Goal: Contribute content: Add original content to the website for others to see

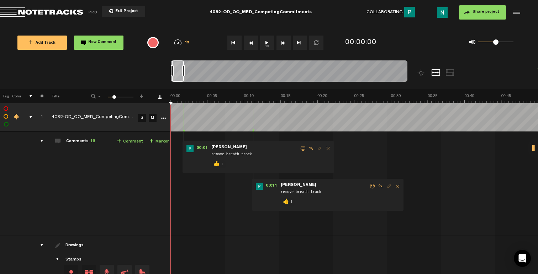
click at [32, 117] on div "comments, stamps & drawings" at bounding box center [27, 117] width 11 height 7
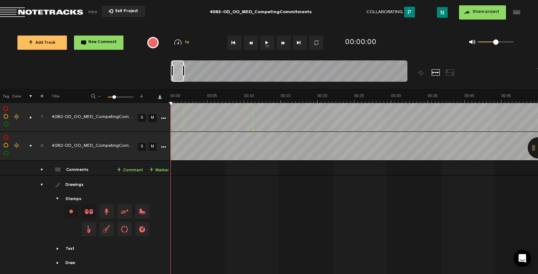
click at [32, 145] on div "comments, stamps & drawings" at bounding box center [27, 146] width 11 height 7
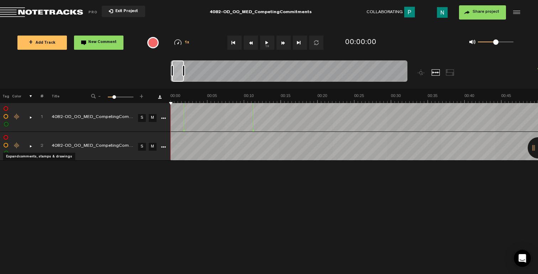
click at [31, 147] on div "comments, stamps & drawings" at bounding box center [27, 146] width 11 height 7
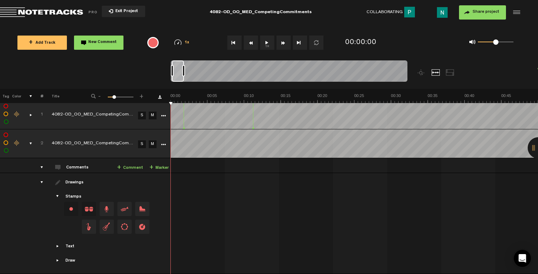
scroll to position [7, 0]
click at [30, 111] on div "comments, stamps & drawings" at bounding box center [27, 114] width 11 height 7
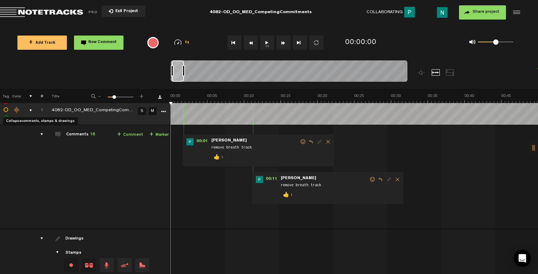
click at [30, 111] on div "comments, stamps & drawings" at bounding box center [27, 110] width 11 height 7
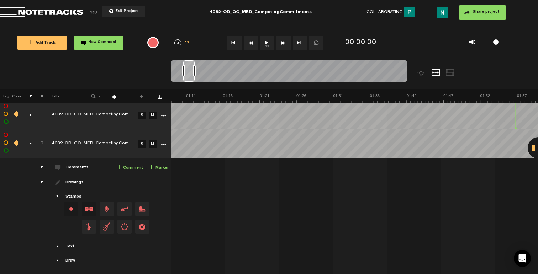
scroll to position [0, 0]
drag, startPoint x: 177, startPoint y: 80, endPoint x: 108, endPoint y: 89, distance: 68.9
click at [108, 89] on nt-zoom-navigation-bar at bounding box center [269, 74] width 538 height 28
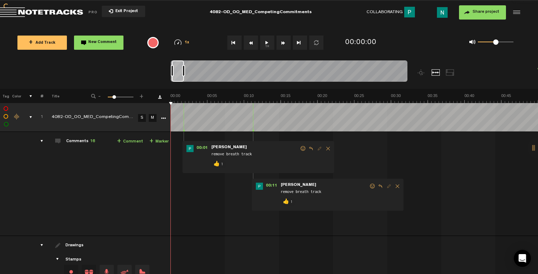
click at [27, 116] on div "comments, stamps & drawings" at bounding box center [27, 117] width 11 height 7
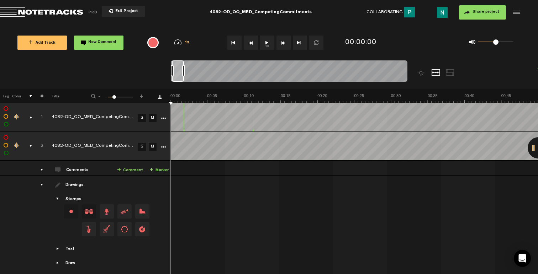
click at [39, 183] on div "drawings" at bounding box center [38, 184] width 11 height 7
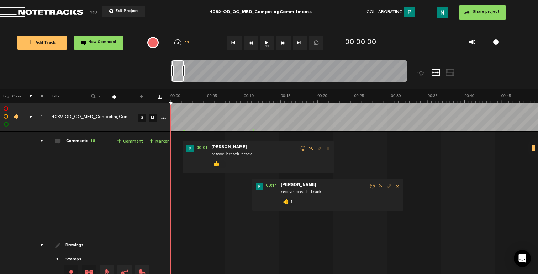
click at [32, 118] on div "comments, stamps & drawings" at bounding box center [27, 117] width 11 height 7
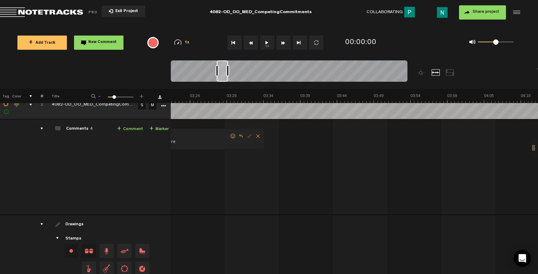
scroll to position [0, 1473]
drag, startPoint x: 177, startPoint y: 74, endPoint x: 222, endPoint y: 81, distance: 46.1
click at [222, 81] on div at bounding box center [222, 70] width 11 height 21
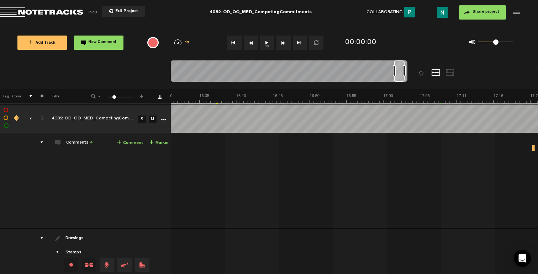
scroll to position [0, 7354]
drag, startPoint x: 225, startPoint y: 79, endPoint x: 414, endPoint y: 81, distance: 188.8
click at [414, 81] on div at bounding box center [319, 74] width 296 height 28
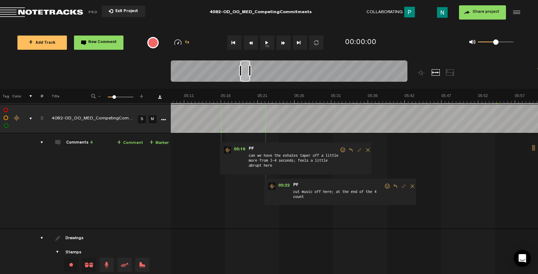
drag, startPoint x: 401, startPoint y: 79, endPoint x: 243, endPoint y: 84, distance: 157.6
click at [243, 84] on div at bounding box center [289, 72] width 236 height 24
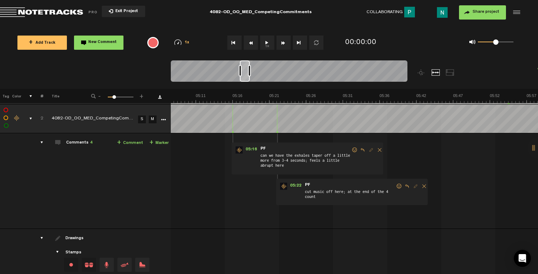
scroll to position [0, 2215]
click at [355, 148] on span at bounding box center [354, 150] width 7 height 5
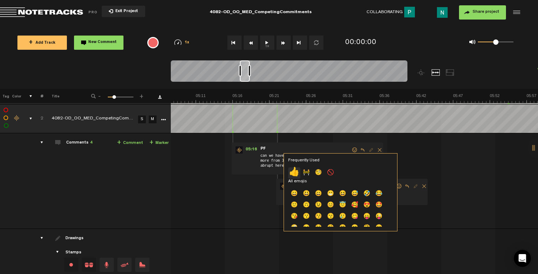
click at [297, 171] on p "👍" at bounding box center [294, 172] width 12 height 11
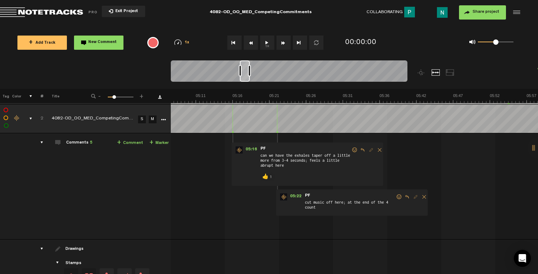
drag, startPoint x: 398, startPoint y: 196, endPoint x: 388, endPoint y: 194, distance: 9.8
click at [398, 196] on span at bounding box center [398, 197] width 7 height 5
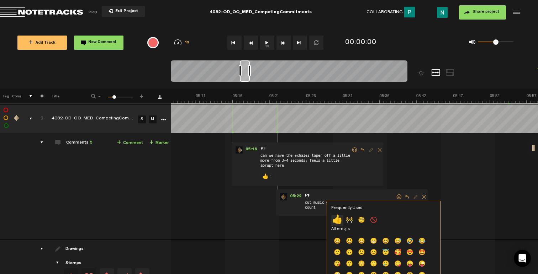
click at [336, 219] on p "👍" at bounding box center [337, 220] width 12 height 11
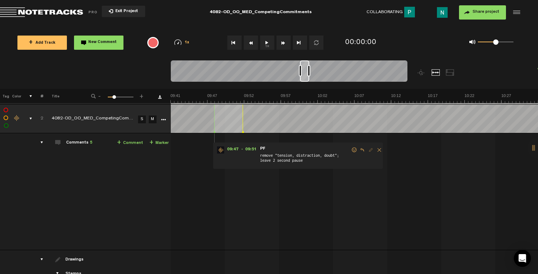
scroll to position [0, 4141]
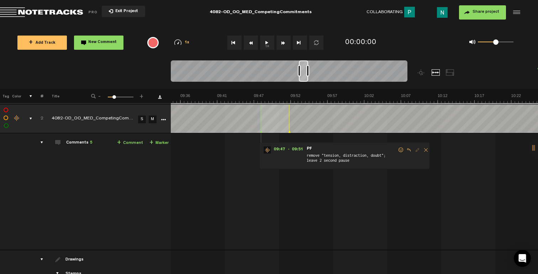
drag, startPoint x: 244, startPoint y: 79, endPoint x: 303, endPoint y: 81, distance: 58.4
click at [303, 81] on div at bounding box center [303, 70] width 9 height 21
click at [397, 151] on span at bounding box center [400, 150] width 7 height 5
click at [402, 151] on span at bounding box center [400, 150] width 7 height 5
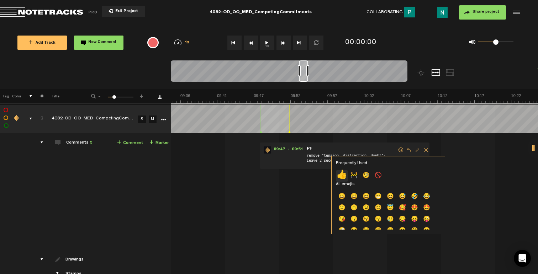
click at [342, 175] on p "👍" at bounding box center [342, 175] width 12 height 11
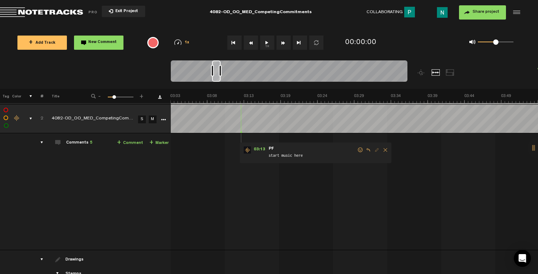
scroll to position [0, 1230]
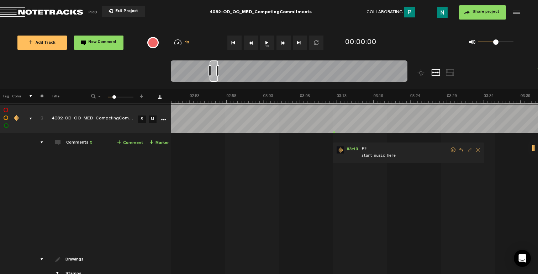
drag, startPoint x: 304, startPoint y: 79, endPoint x: 215, endPoint y: 80, distance: 89.3
click at [215, 80] on div at bounding box center [213, 70] width 9 height 21
click at [406, 150] on span at bounding box center [409, 150] width 7 height 5
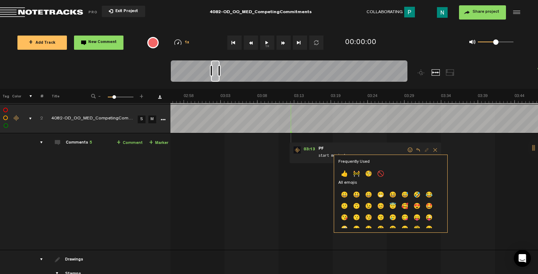
click at [344, 174] on p "👍" at bounding box center [344, 174] width 12 height 11
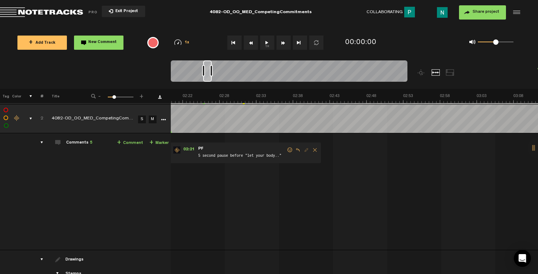
scroll to position [0, 974]
click at [332, 151] on span at bounding box center [332, 150] width 7 height 5
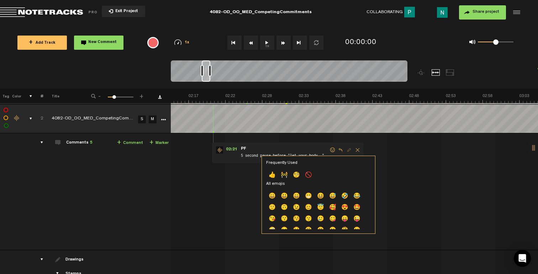
click at [274, 175] on p "👍" at bounding box center [272, 175] width 12 height 11
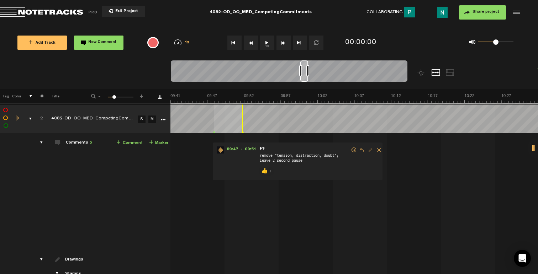
scroll to position [0, 4188]
drag, startPoint x: 231, startPoint y: 78, endPoint x: 302, endPoint y: 79, distance: 71.1
click at [302, 79] on div at bounding box center [304, 70] width 8 height 21
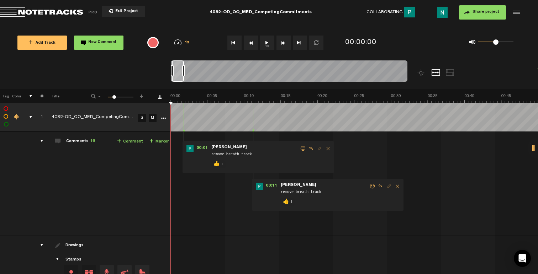
click at [30, 117] on div "comments, stamps & drawings" at bounding box center [27, 117] width 11 height 7
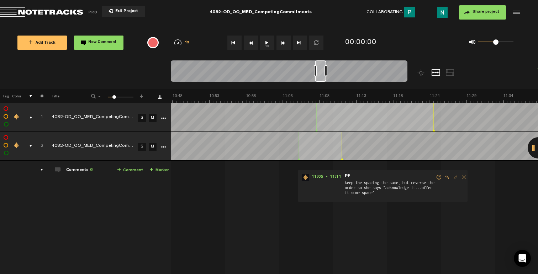
scroll to position [0, 4652]
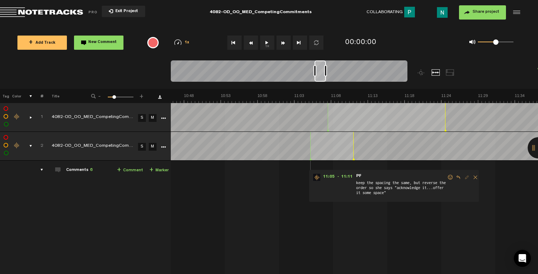
drag, startPoint x: 176, startPoint y: 80, endPoint x: 318, endPoint y: 90, distance: 142.9
click at [318, 25] on div "Loading... 100% + Add Track New Comment 1x 0.25x 0.5x 0.75x 1x 1.25x 1.5x 1.75x…" at bounding box center [269, 25] width 538 height 0
click at [448, 177] on span at bounding box center [450, 177] width 7 height 5
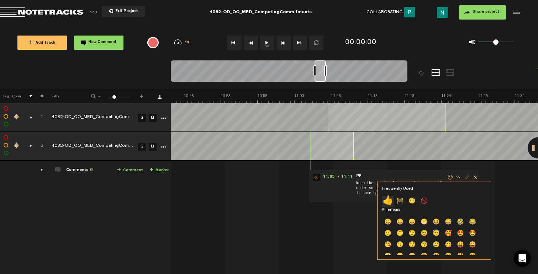
click at [388, 200] on p "👍" at bounding box center [388, 201] width 12 height 11
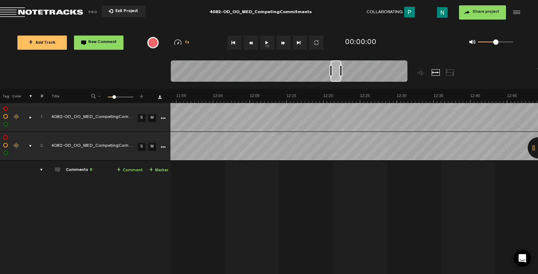
scroll to position [0, 5162]
drag, startPoint x: 320, startPoint y: 76, endPoint x: 335, endPoint y: 78, distance: 15.8
click at [335, 78] on div at bounding box center [335, 70] width 11 height 21
drag, startPoint x: 334, startPoint y: 80, endPoint x: 420, endPoint y: 80, distance: 85.7
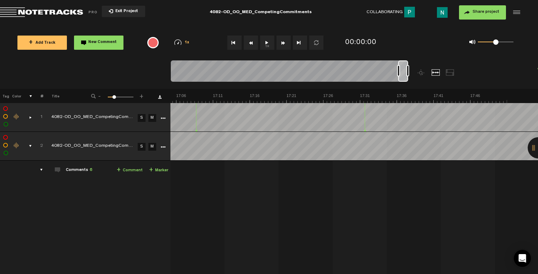
click at [420, 80] on div at bounding box center [319, 74] width 296 height 28
click at [32, 149] on td "2" at bounding box center [37, 146] width 11 height 29
click at [23, 147] on div "comments, stamps & drawings" at bounding box center [27, 146] width 11 height 7
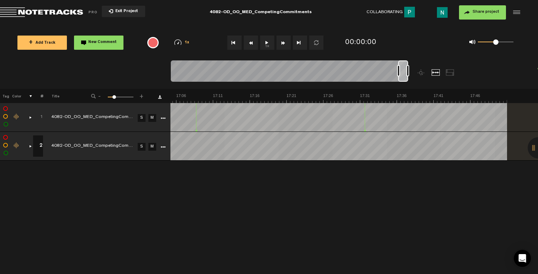
click at [54, 37] on button "+ Add Track" at bounding box center [41, 43] width 49 height 14
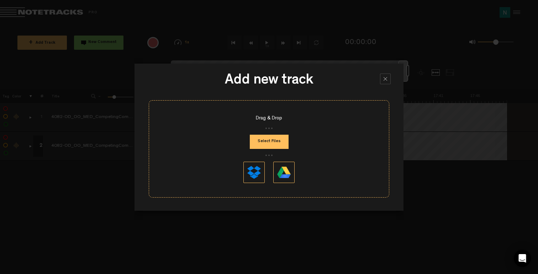
click at [268, 137] on button "Select Files" at bounding box center [269, 142] width 39 height 14
